Goal: Task Accomplishment & Management: Use online tool/utility

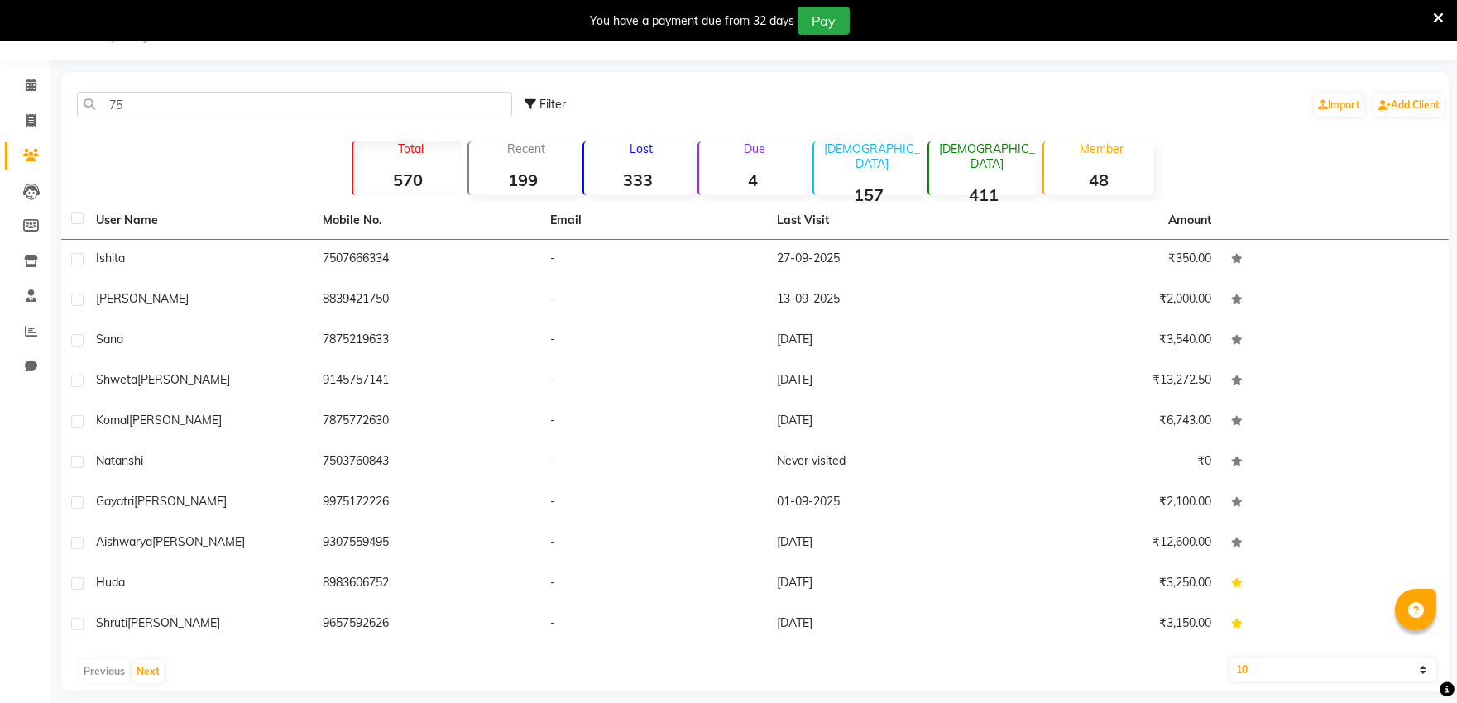
type input "7"
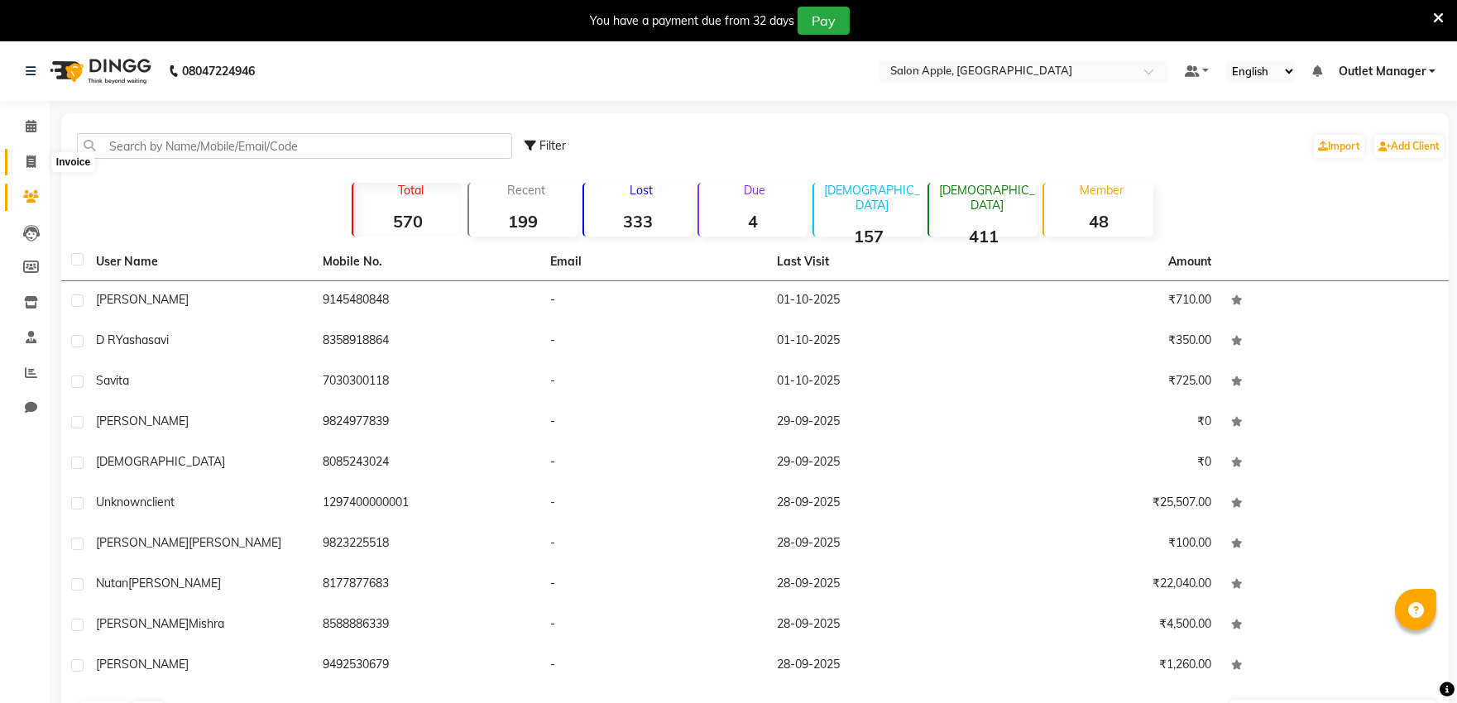
click at [30, 157] on icon at bounding box center [30, 162] width 9 height 12
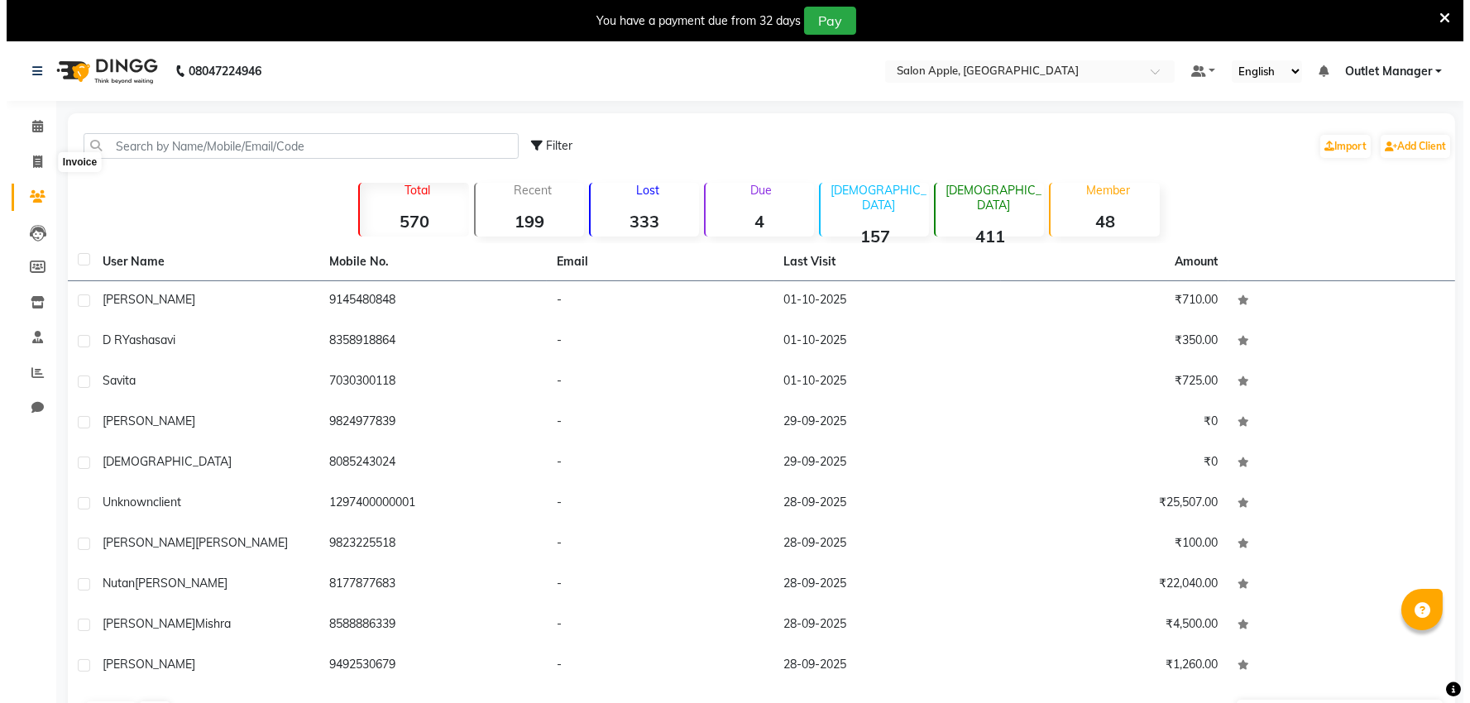
scroll to position [41, 0]
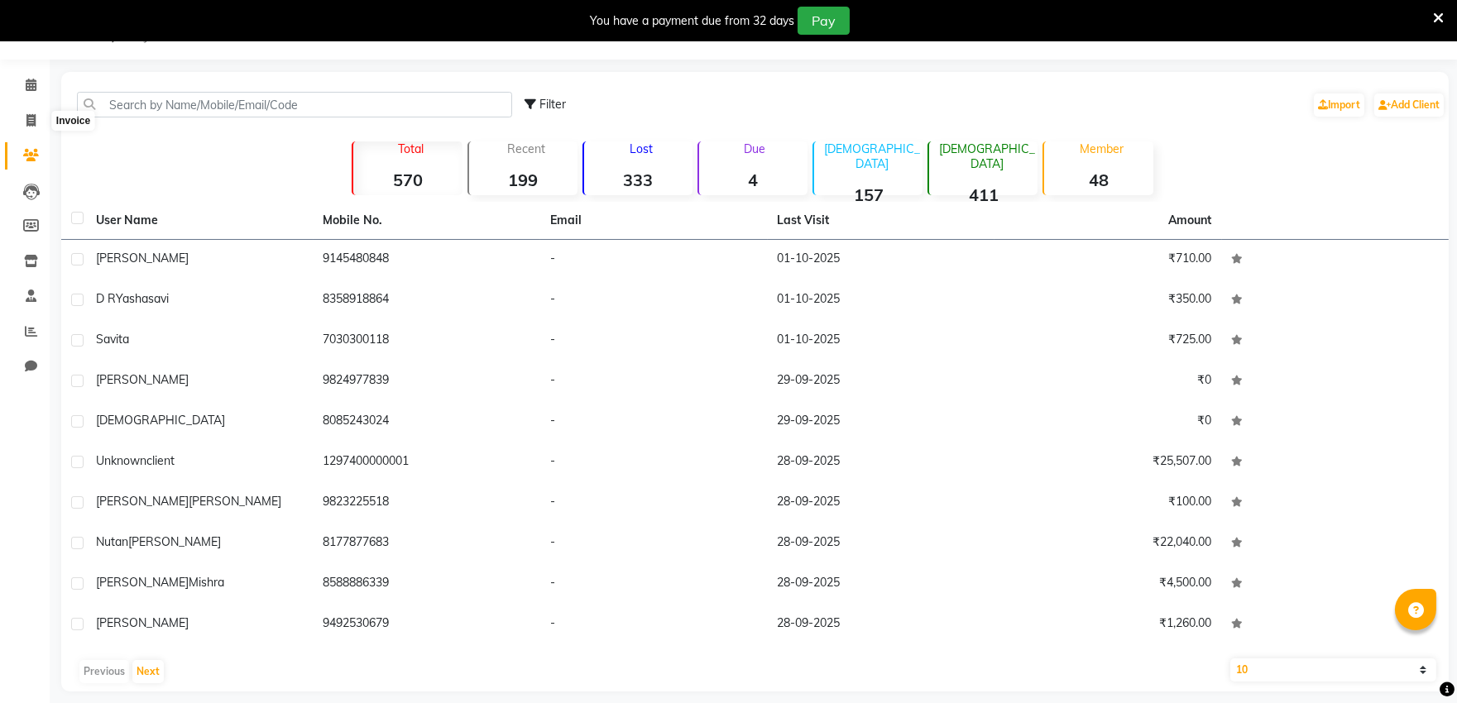
select select "service"
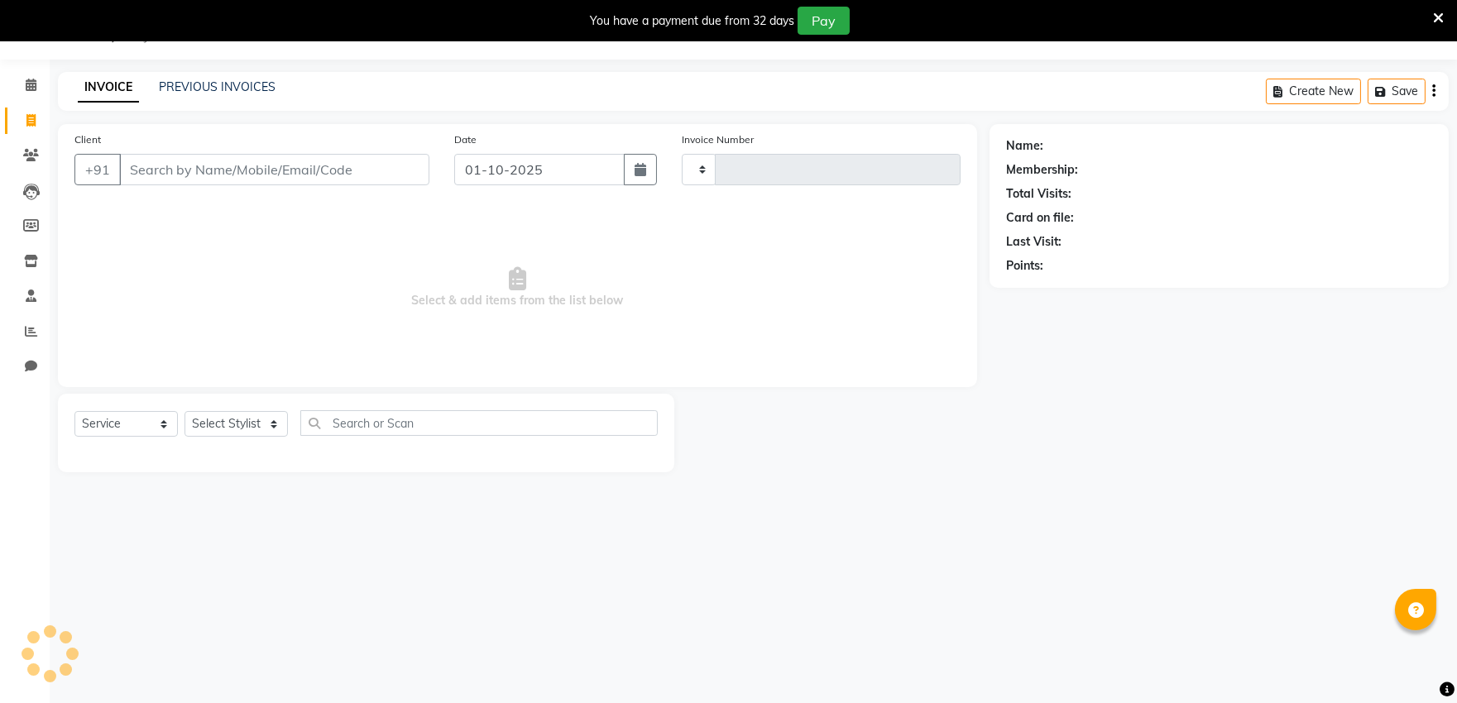
click at [211, 174] on input "Client" at bounding box center [274, 169] width 310 height 31
type input "0540"
select select "6774"
type input "7507342620"
click at [416, 177] on button "Add Client" at bounding box center [386, 169] width 85 height 31
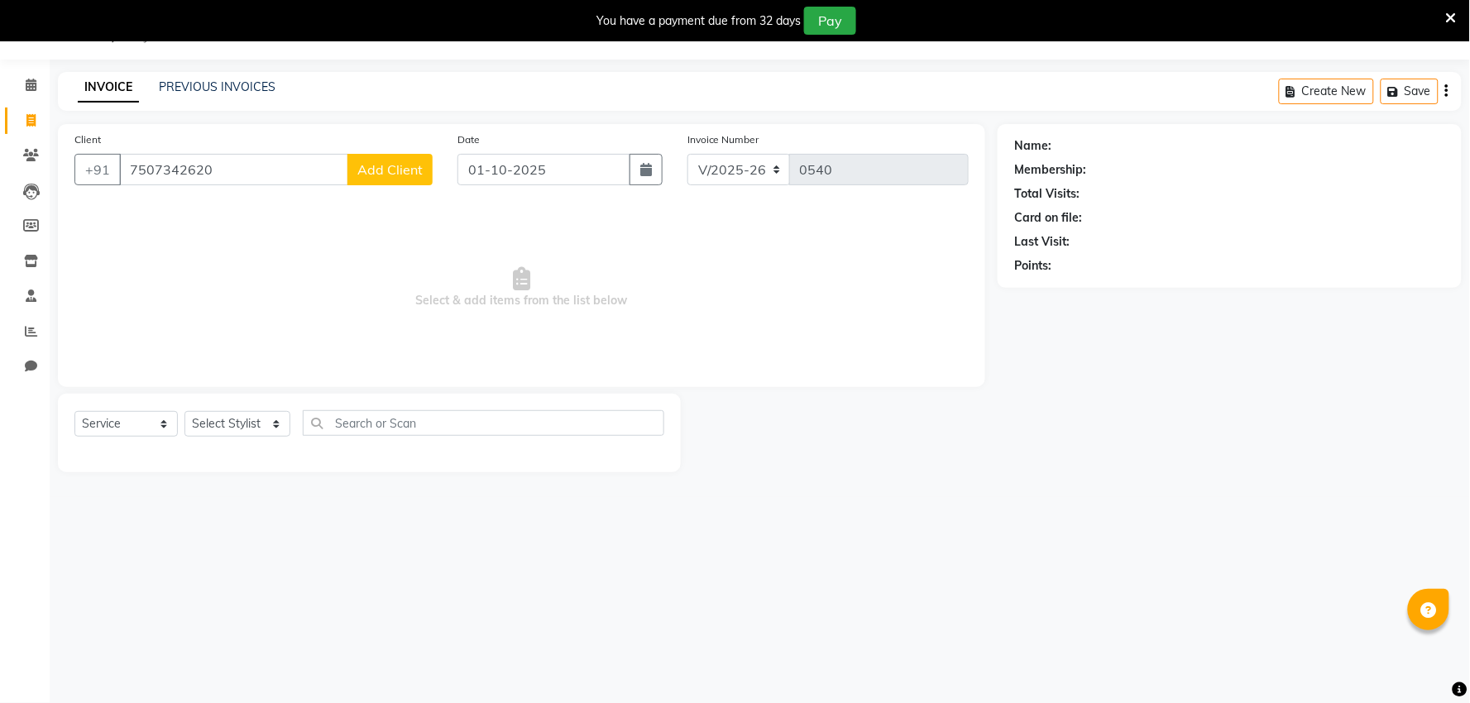
select select "22"
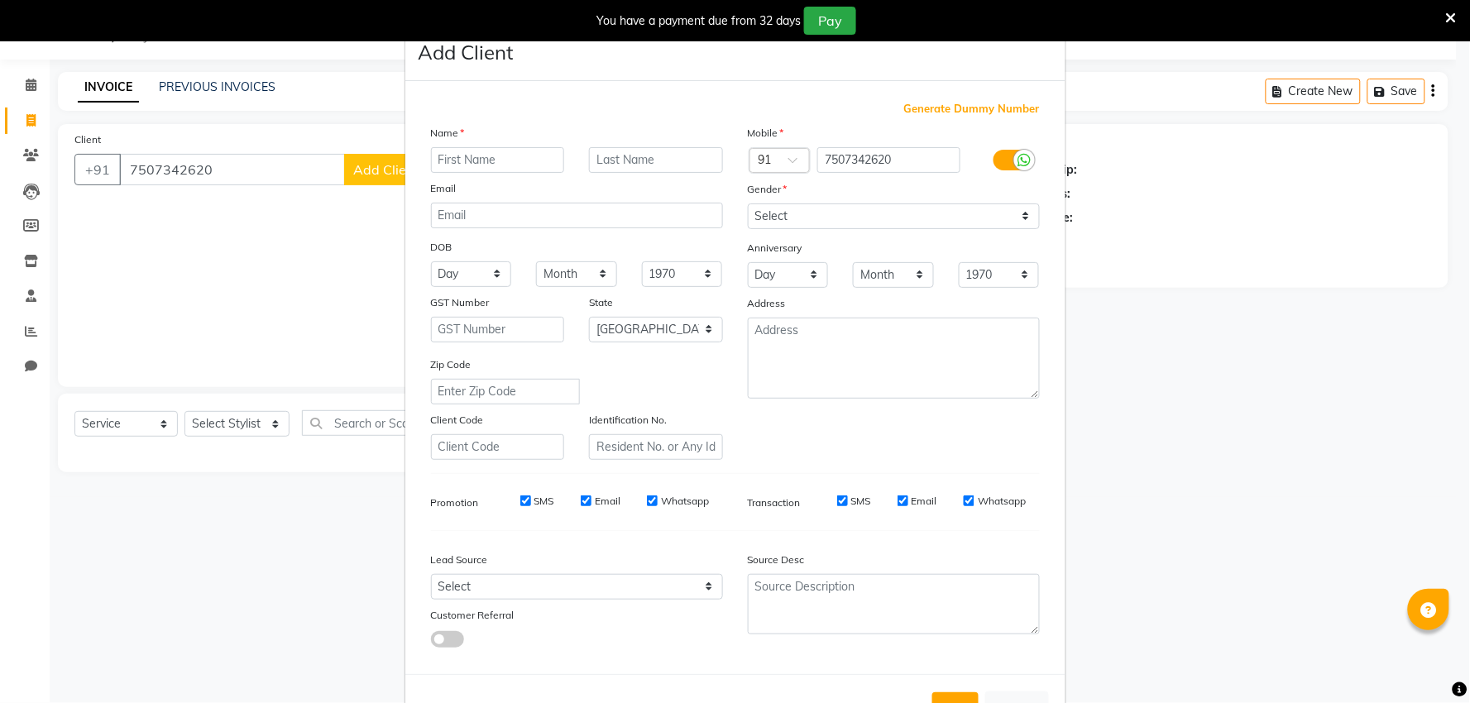
click at [491, 171] on input "text" at bounding box center [498, 160] width 134 height 26
type input "Nisha"
click at [630, 162] on input "text" at bounding box center [656, 160] width 134 height 26
click at [770, 217] on select "Select [DEMOGRAPHIC_DATA] [DEMOGRAPHIC_DATA] Other Prefer Not To Say" at bounding box center [894, 217] width 292 height 26
select select "[DEMOGRAPHIC_DATA]"
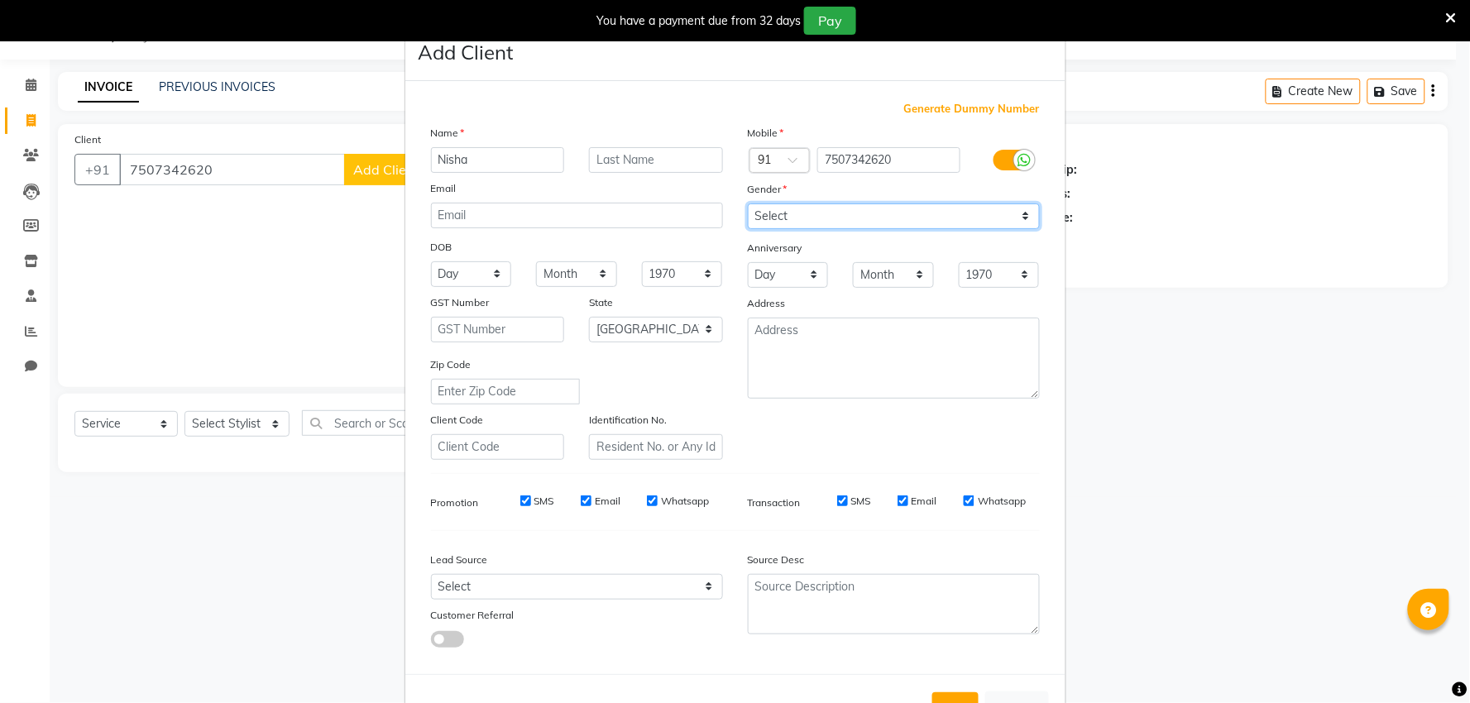
click at [748, 204] on select "Select [DEMOGRAPHIC_DATA] [DEMOGRAPHIC_DATA] Other Prefer Not To Say" at bounding box center [894, 217] width 292 height 26
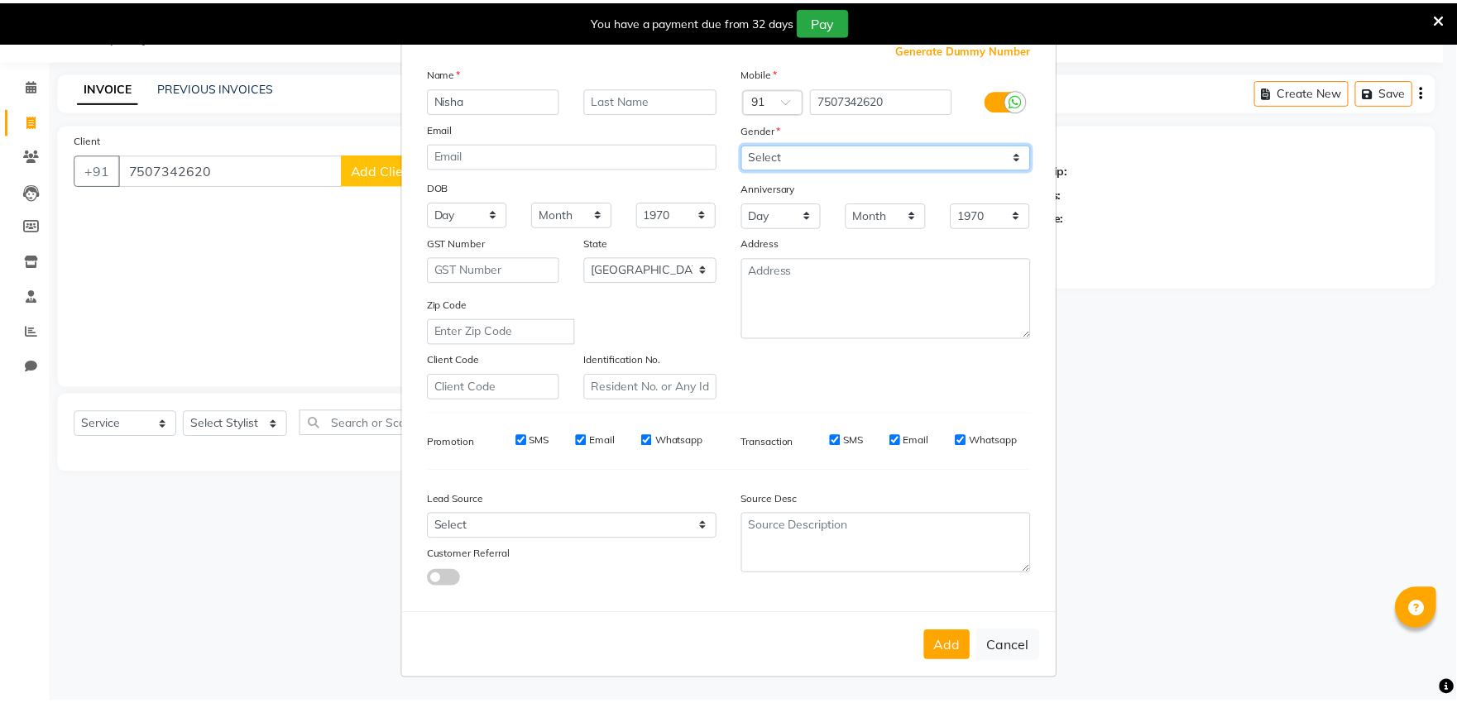
scroll to position [61, 0]
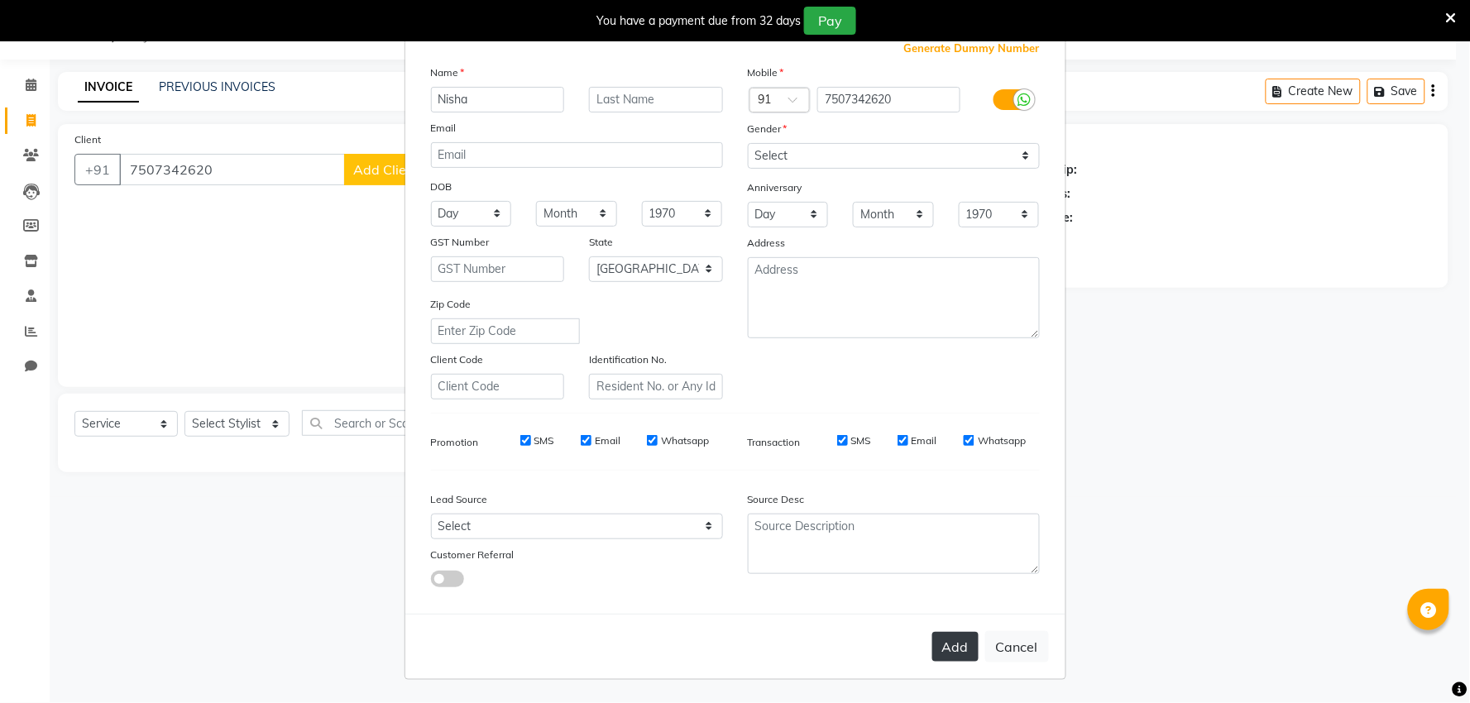
click at [944, 648] on button "Add" at bounding box center [955, 647] width 46 height 30
select select
select select "null"
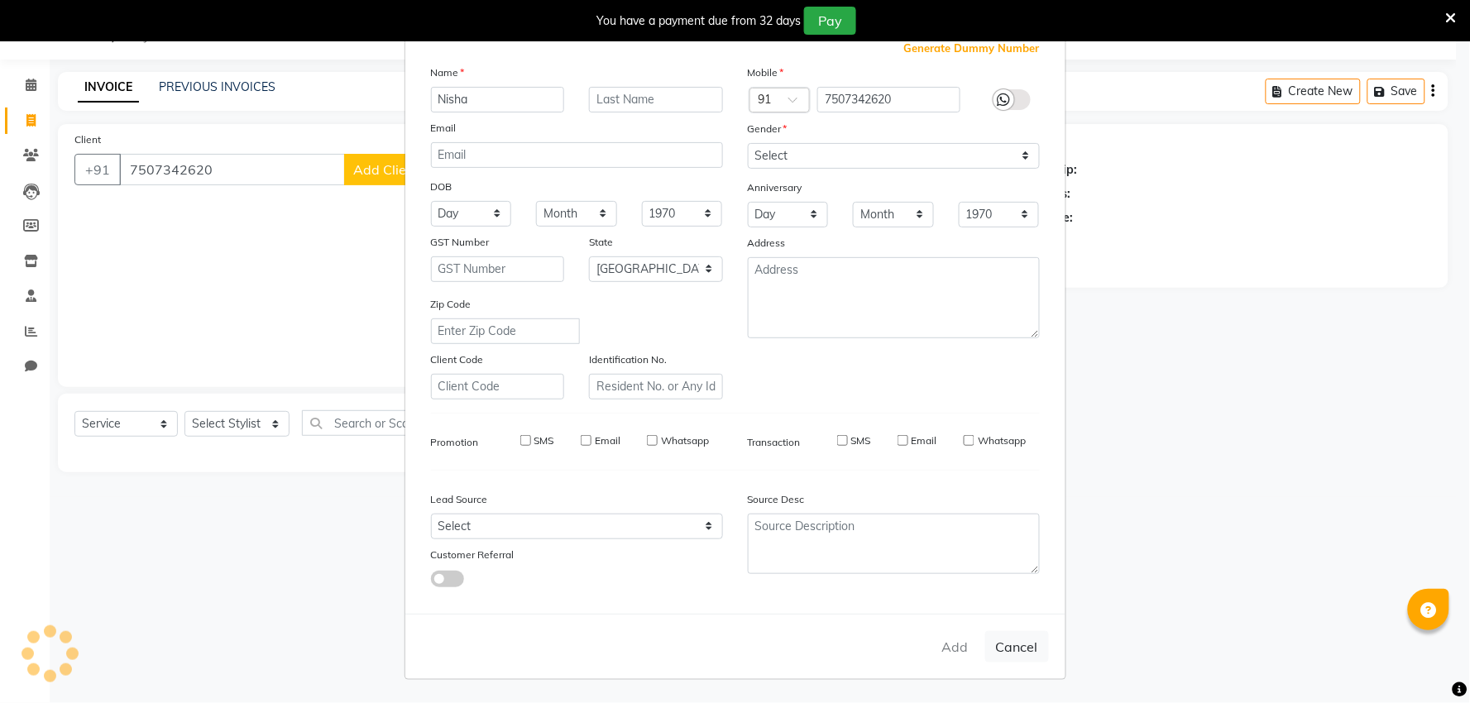
select select
checkbox input "false"
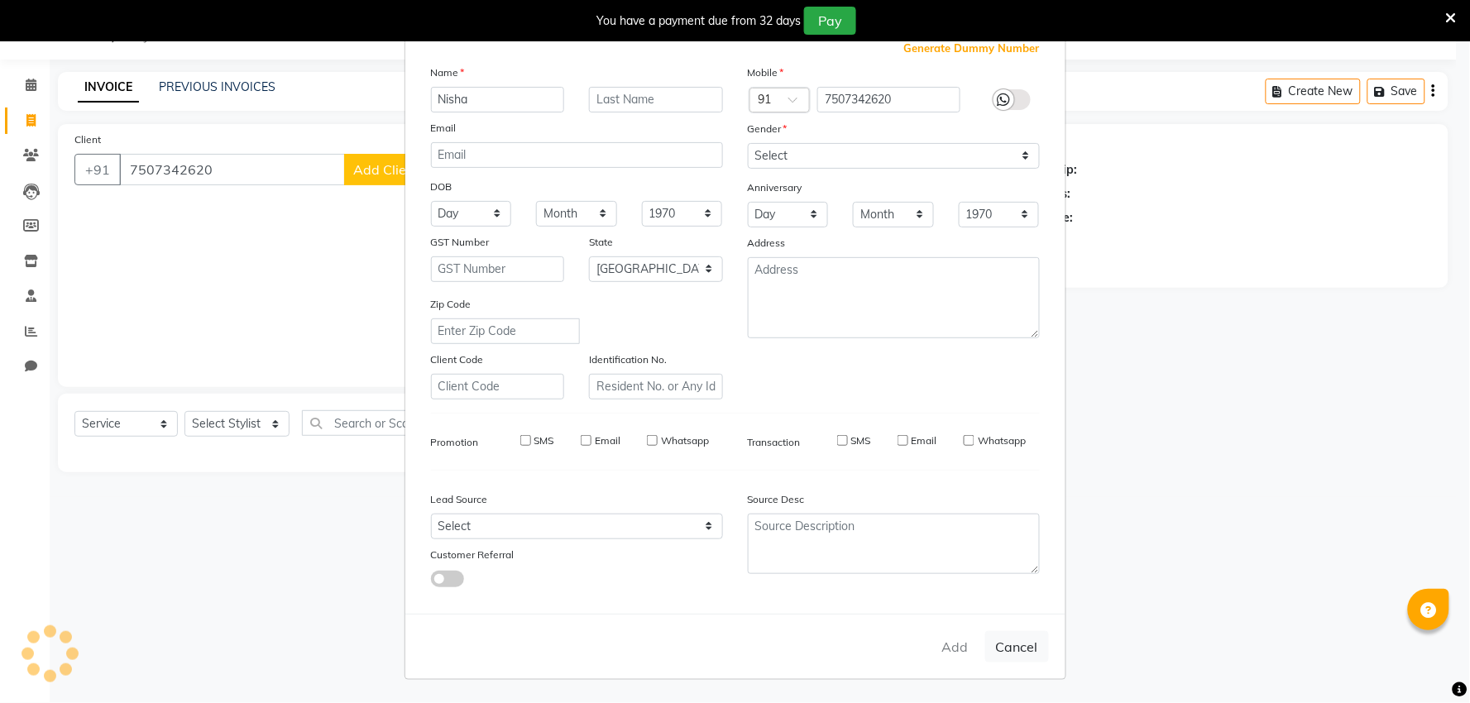
checkbox input "false"
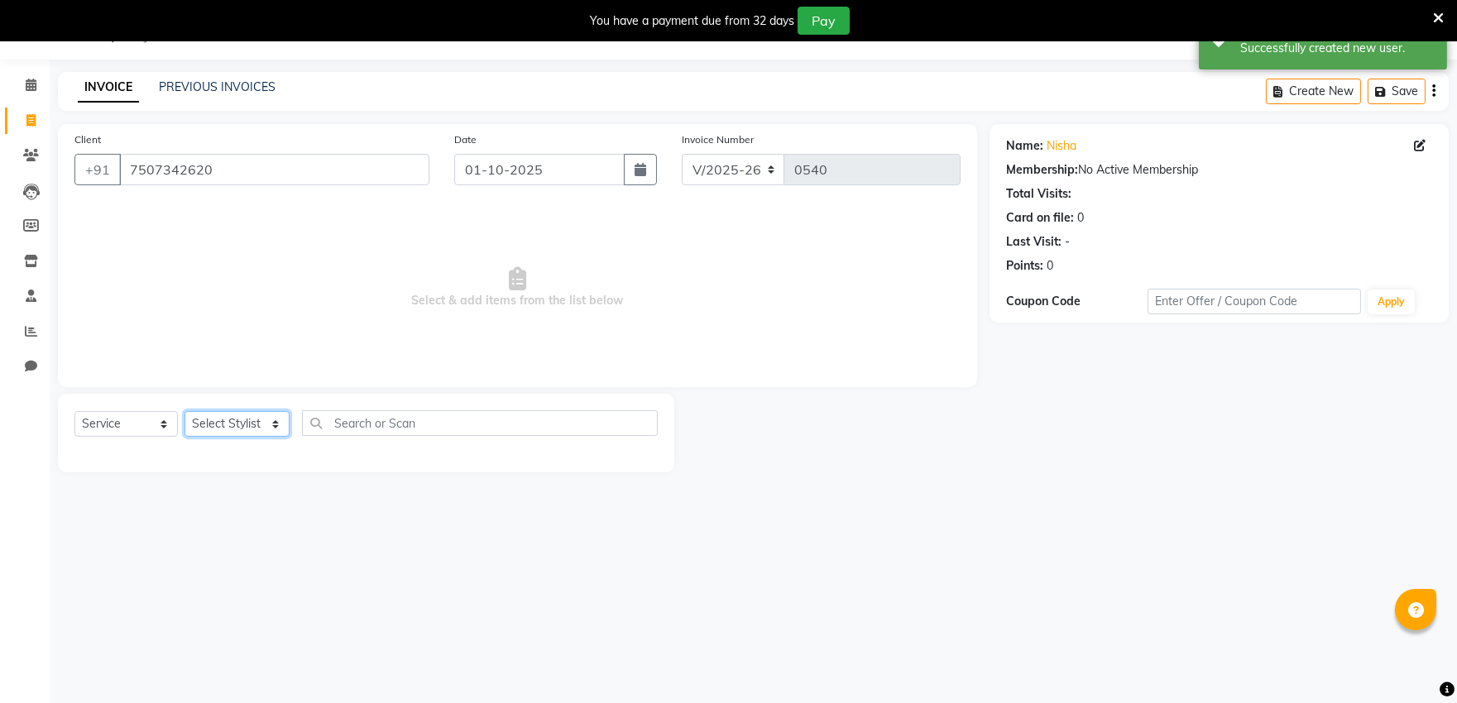
click at [265, 419] on select "Select Stylist [PERSON_NAME] [PERSON_NAME] Outlet Manager [PERSON_NAME] Rani [P…" at bounding box center [237, 424] width 105 height 26
select select "57881"
click at [185, 412] on select "Select Stylist [PERSON_NAME] [PERSON_NAME] Outlet Manager [PERSON_NAME] Rani [P…" at bounding box center [237, 424] width 105 height 26
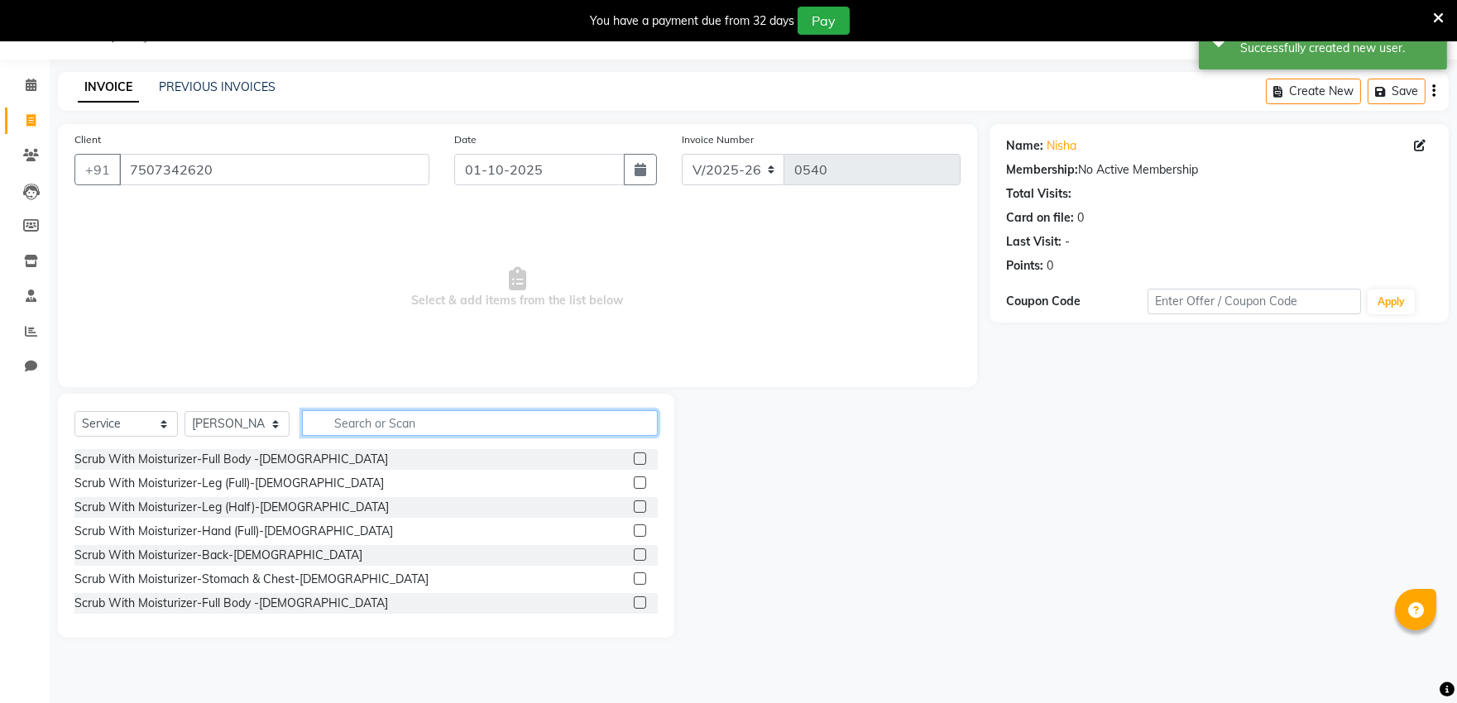
click at [443, 424] on input "text" at bounding box center [480, 423] width 356 height 26
type input "j"
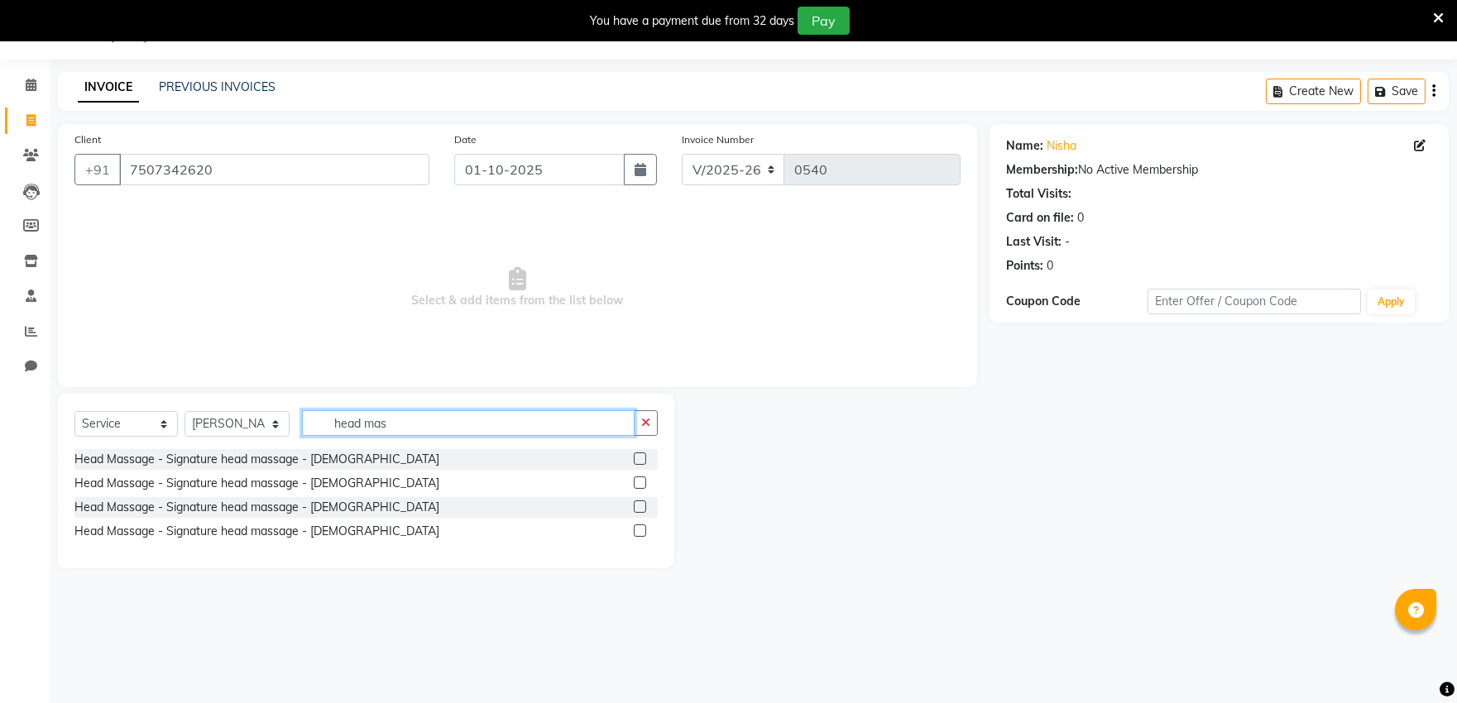
type input "head mas"
click at [641, 457] on label at bounding box center [640, 459] width 12 height 12
click at [641, 457] on input "checkbox" at bounding box center [639, 459] width 11 height 11
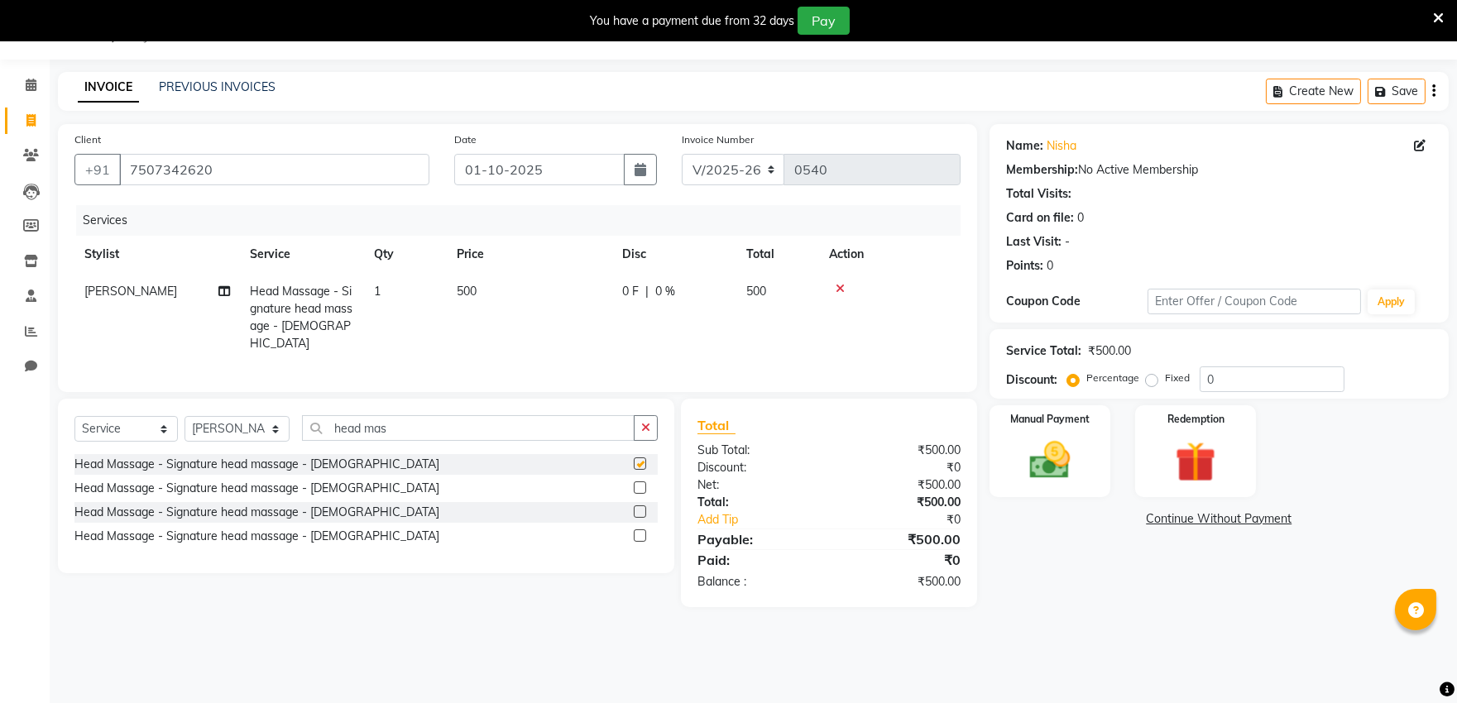
checkbox input "false"
drag, startPoint x: 1052, startPoint y: 447, endPoint x: 1069, endPoint y: 464, distance: 24.0
click at [1052, 449] on img at bounding box center [1049, 460] width 69 height 49
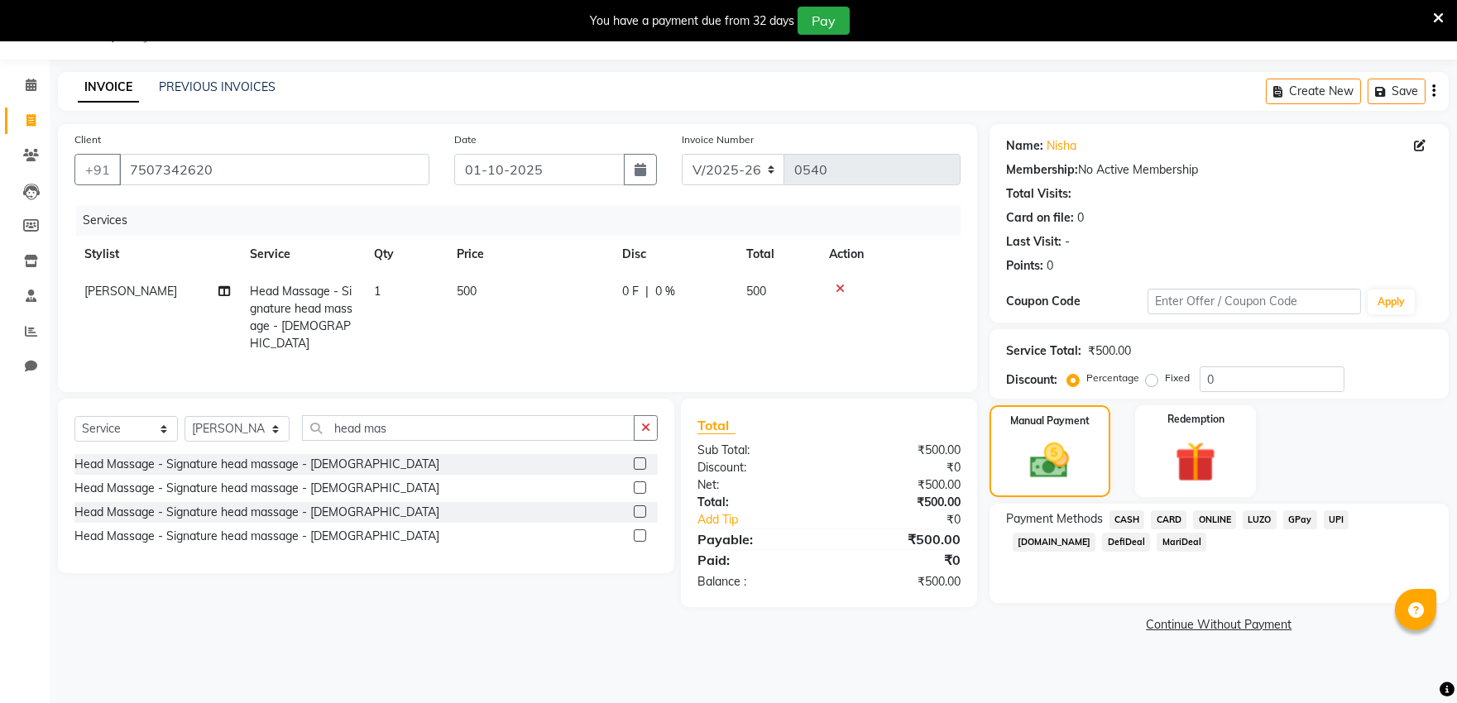
click at [1214, 519] on span "ONLINE" at bounding box center [1214, 520] width 43 height 19
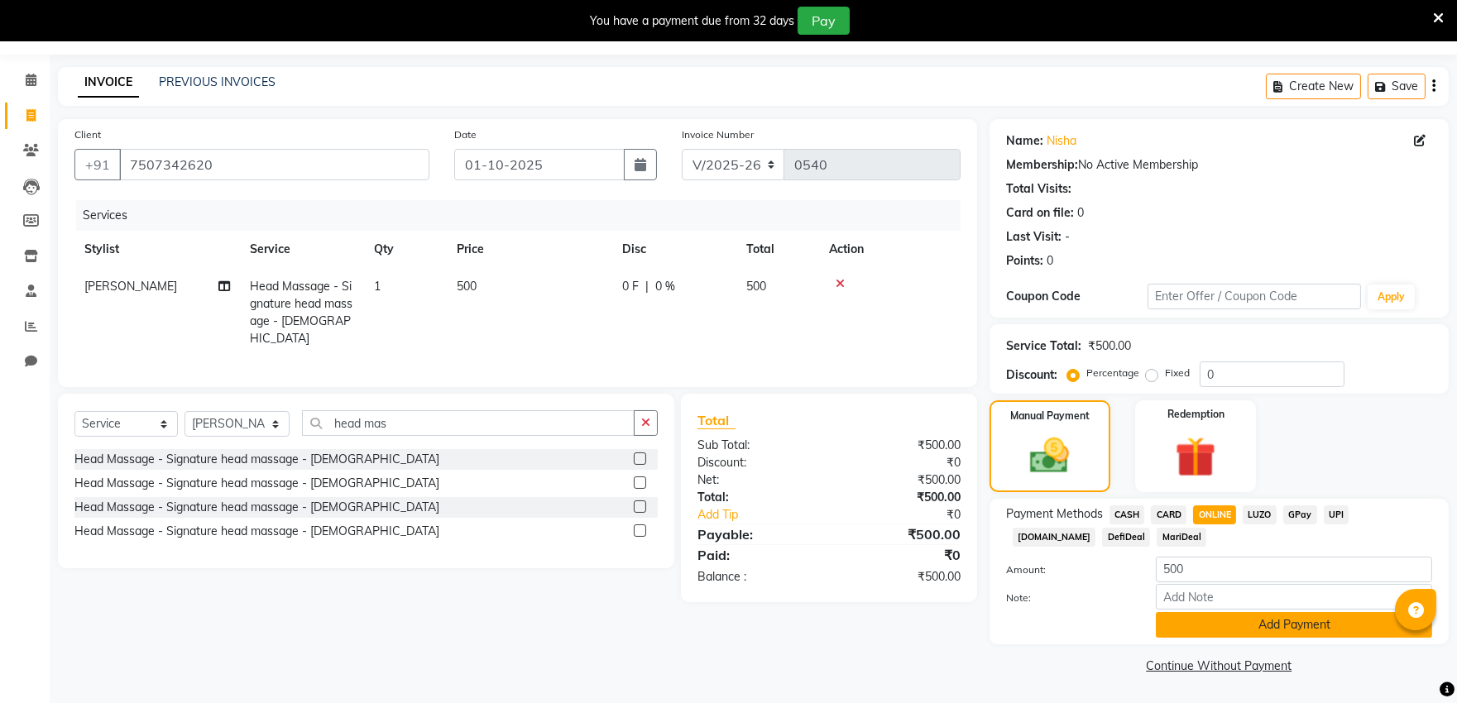
click at [1228, 619] on button "Add Payment" at bounding box center [1294, 625] width 276 height 26
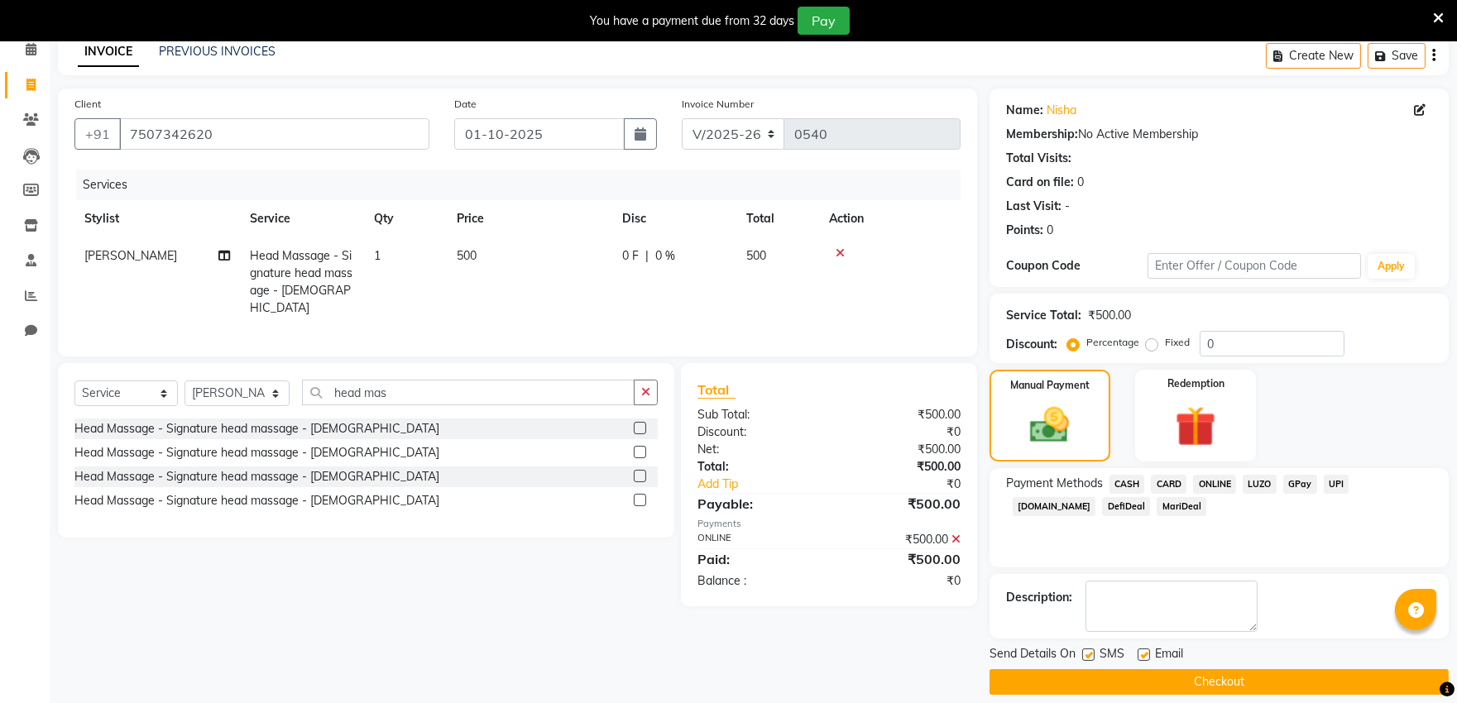
scroll to position [93, 0]
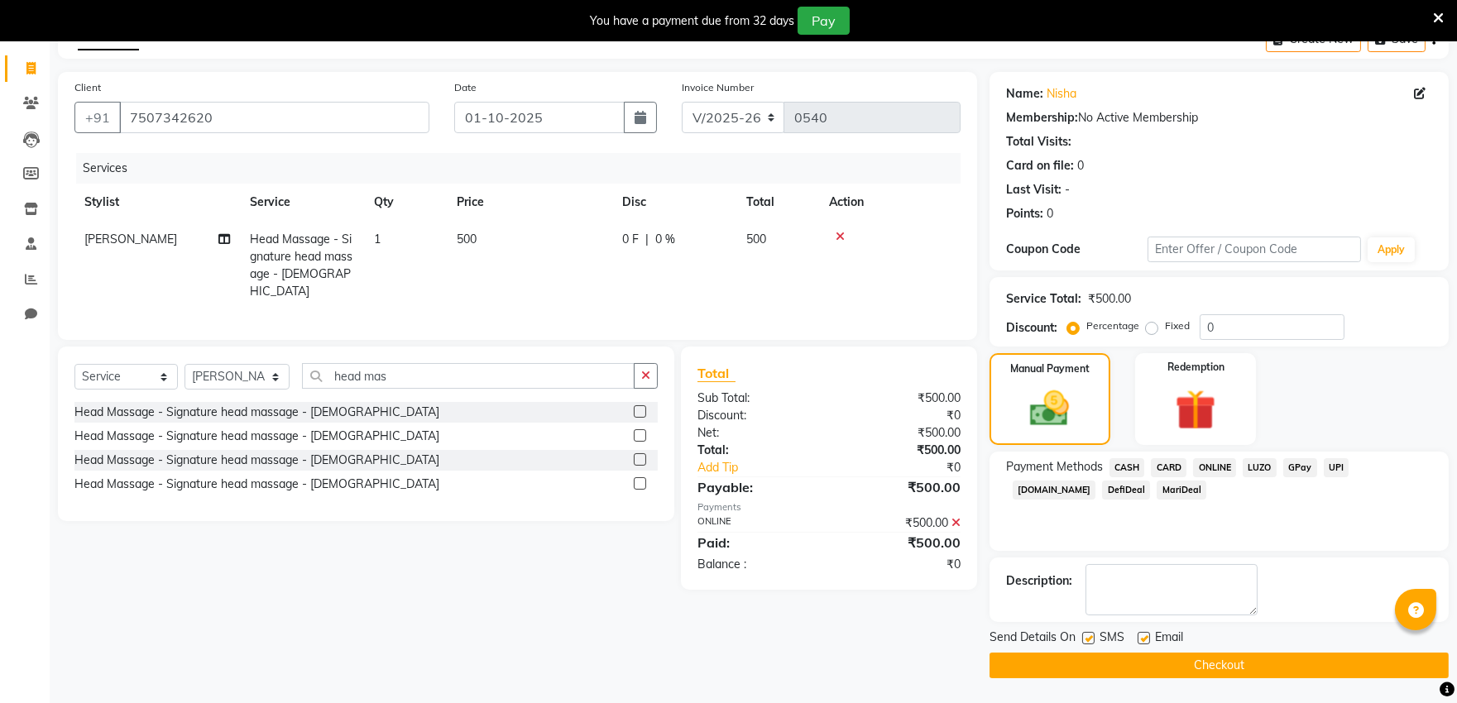
click at [1246, 667] on button "Checkout" at bounding box center [1219, 666] width 459 height 26
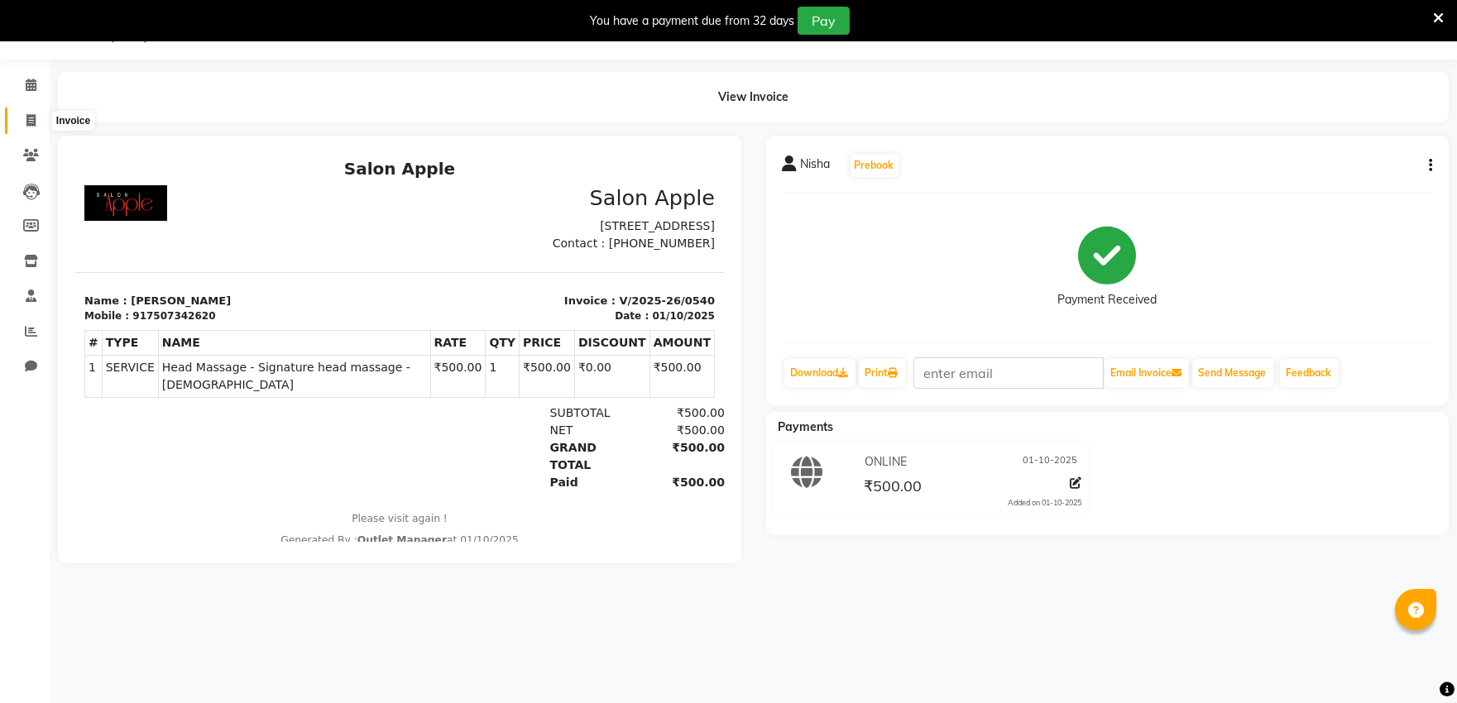
click at [31, 120] on icon at bounding box center [30, 120] width 9 height 12
select select "6774"
select select "service"
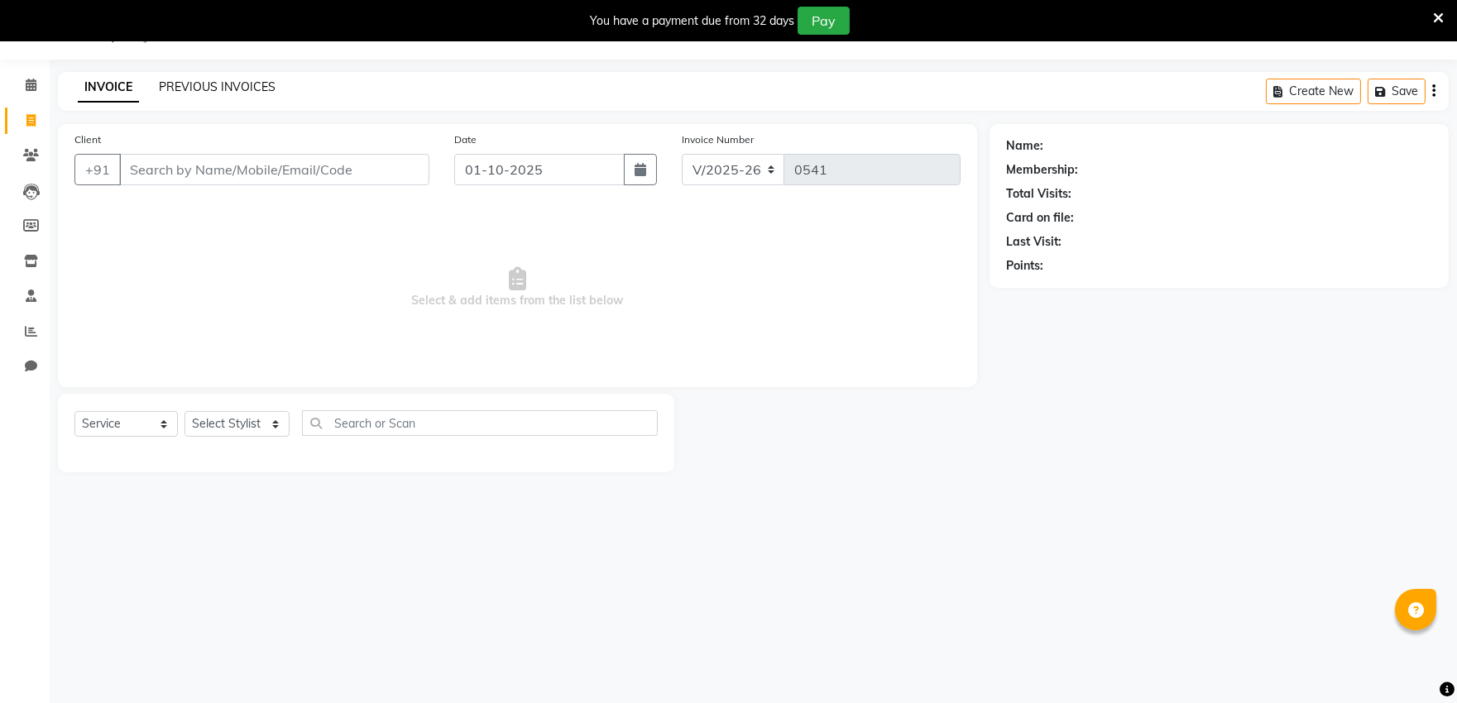
click at [232, 84] on link "PREVIOUS INVOICES" at bounding box center [217, 86] width 117 height 15
